Goal: Transaction & Acquisition: Book appointment/travel/reservation

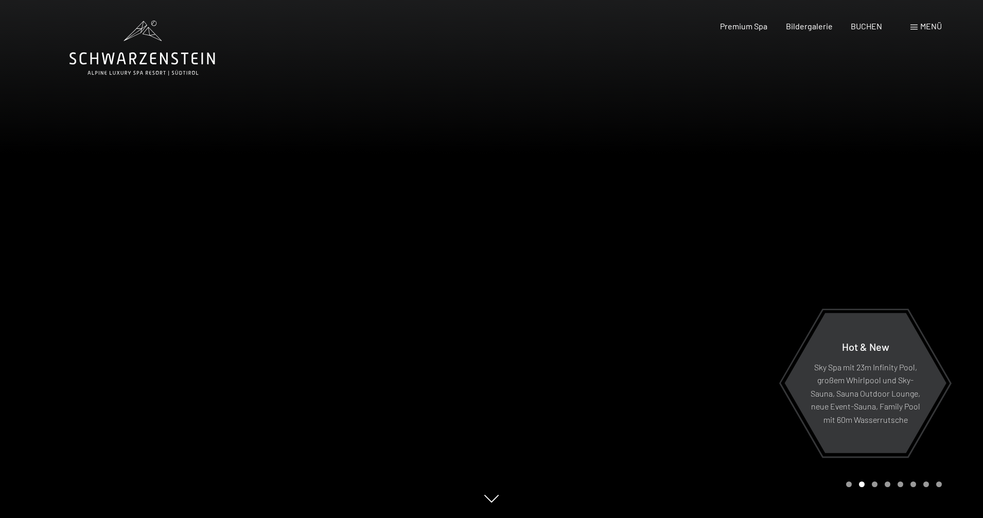
click at [916, 27] on span at bounding box center [913, 27] width 7 height 5
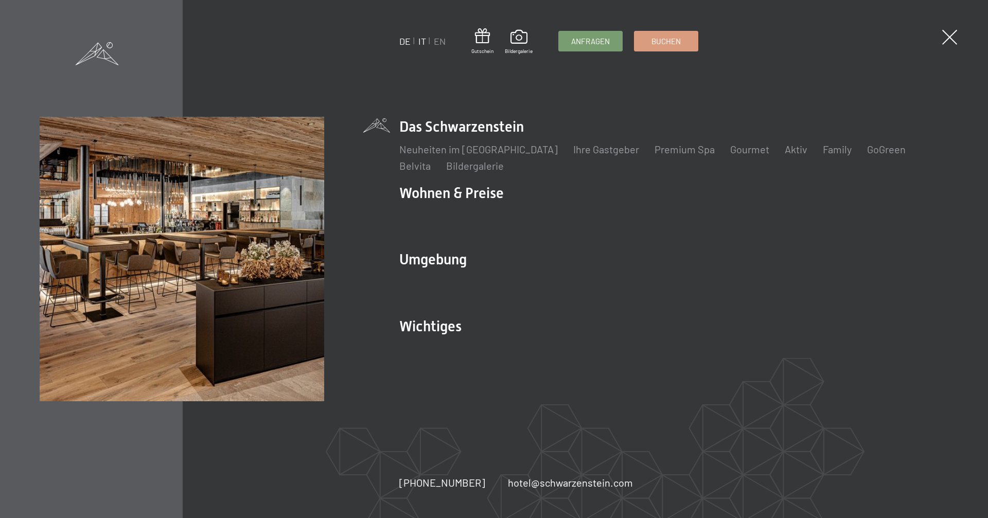
click at [422, 43] on link "IT" at bounding box center [422, 41] width 8 height 11
click at [949, 39] on span at bounding box center [949, 37] width 21 height 21
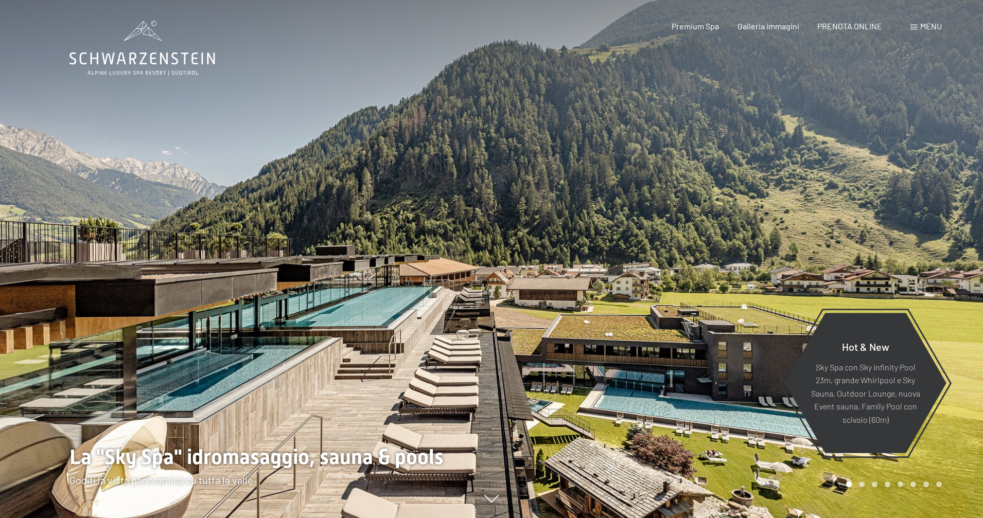
click at [914, 27] on span at bounding box center [913, 27] width 7 height 5
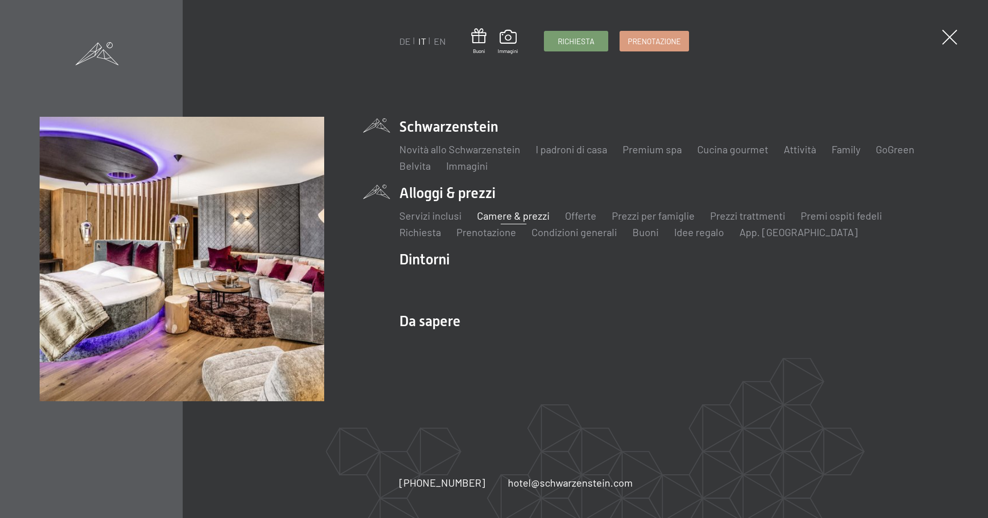
click at [520, 219] on link "Camere & prezzi" at bounding box center [513, 215] width 73 height 12
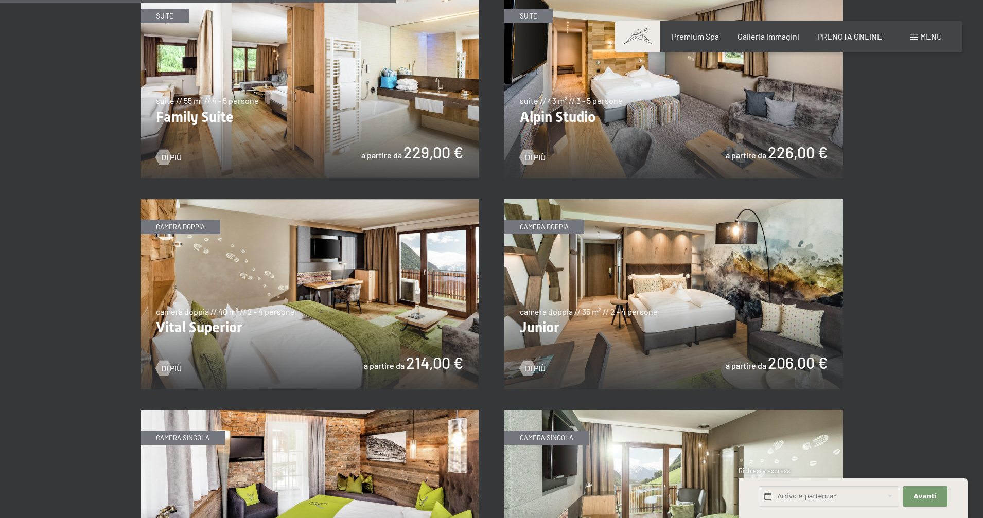
scroll to position [1321, 0]
click at [372, 320] on img at bounding box center [309, 294] width 339 height 190
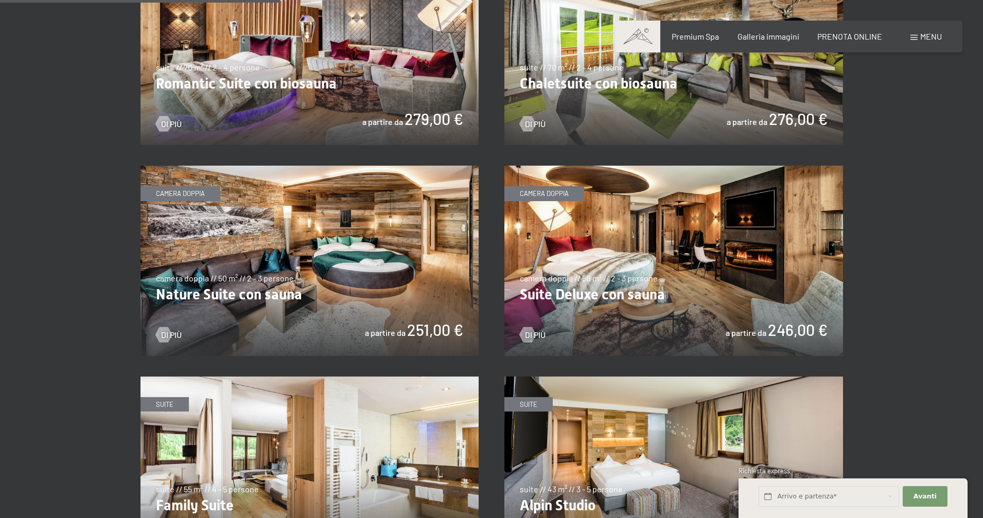
click at [732, 290] on img at bounding box center [673, 261] width 339 height 190
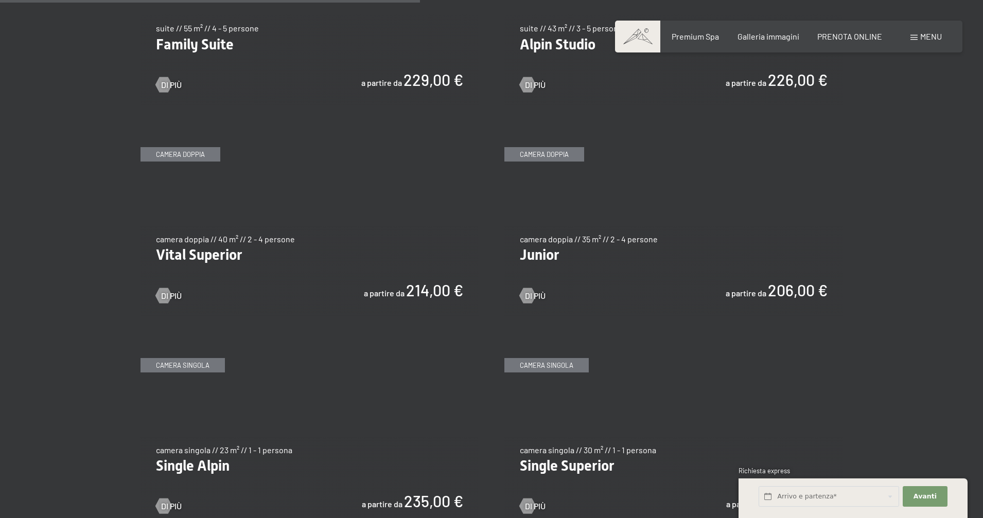
scroll to position [1399, 0]
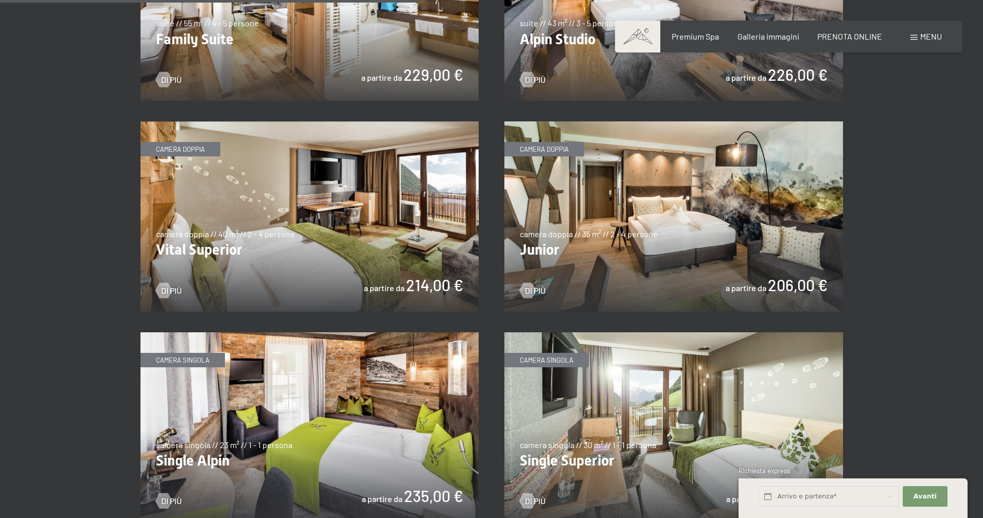
click at [398, 223] on img at bounding box center [309, 216] width 339 height 190
